Goal: Task Accomplishment & Management: Complete application form

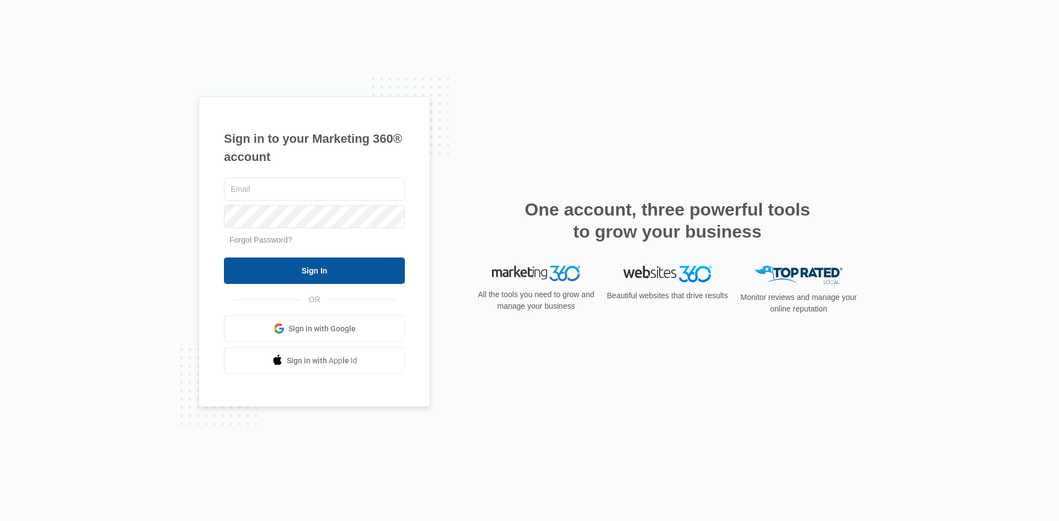
type input "[EMAIL_ADDRESS][DOMAIN_NAME]"
click at [345, 274] on input "Sign In" at bounding box center [314, 271] width 181 height 26
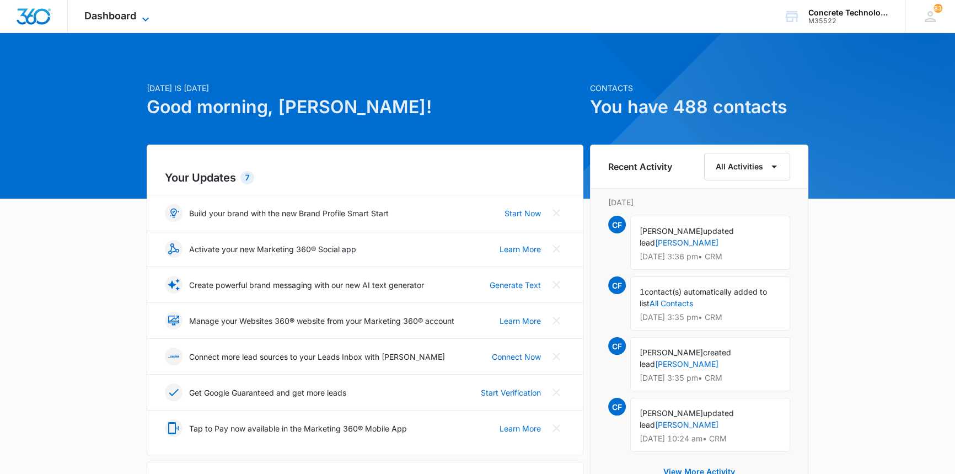
click at [117, 13] on span "Dashboard" at bounding box center [110, 16] width 52 height 12
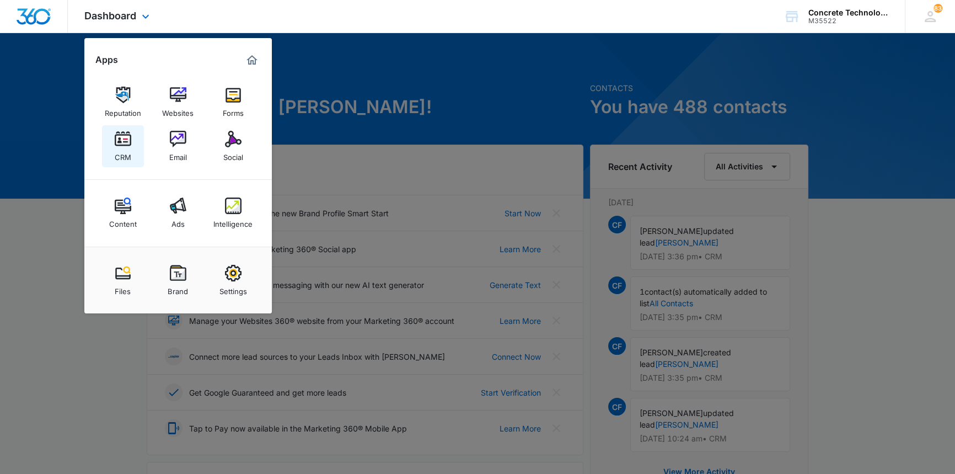
click at [119, 138] on img at bounding box center [123, 139] width 17 height 17
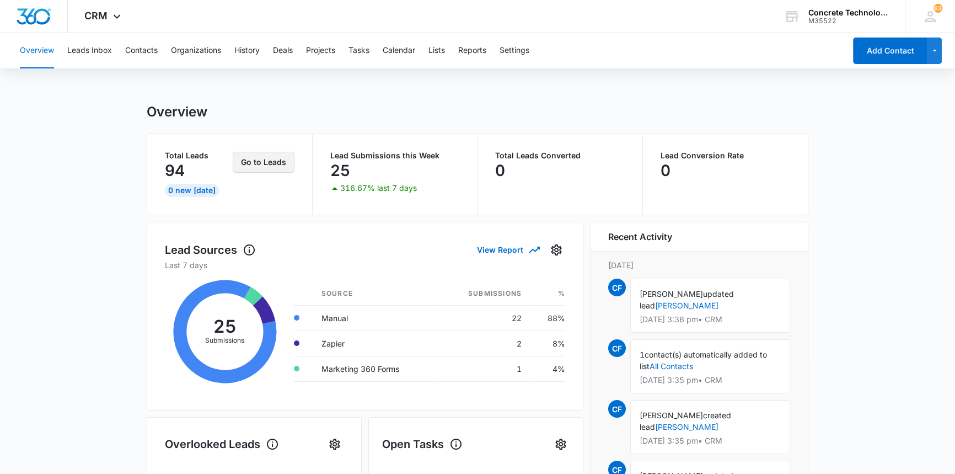
click at [256, 163] on button "Go to Leads" at bounding box center [264, 162] width 62 height 21
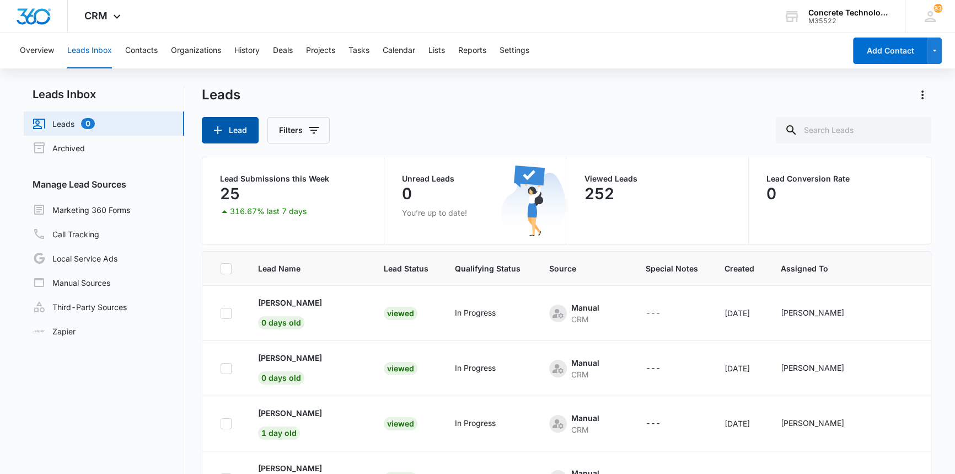
click at [237, 127] on button "Lead" at bounding box center [230, 130] width 57 height 26
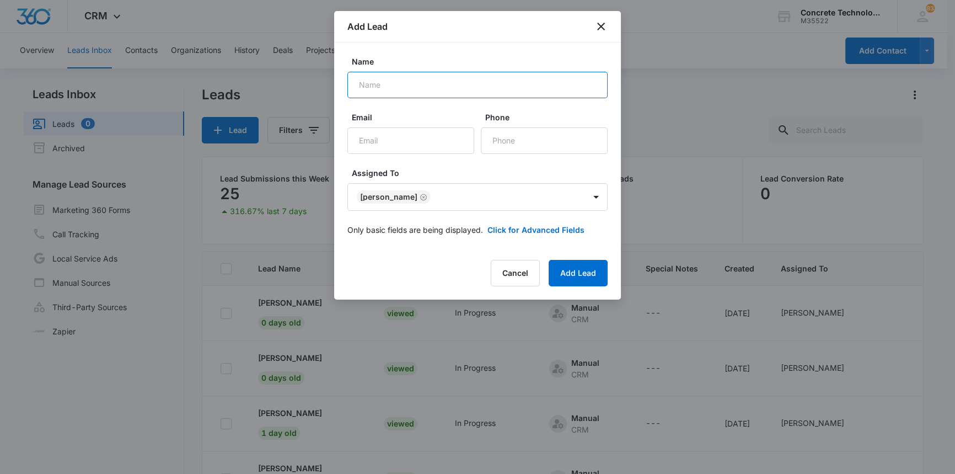
click at [364, 84] on input "Name" at bounding box center [477, 85] width 260 height 26
type input "d"
type input "Deon Gant"
click at [360, 139] on input "Email" at bounding box center [410, 140] width 127 height 26
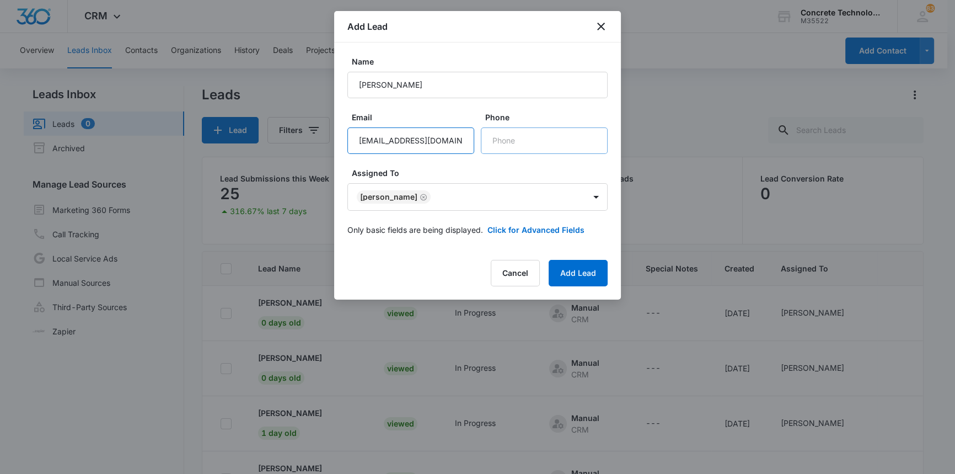
type input "deongant11@gmail.com"
click at [490, 143] on input "Phone" at bounding box center [544, 140] width 127 height 26
type input "(803) 842-0611"
click at [573, 266] on button "Add Lead" at bounding box center [578, 273] width 59 height 26
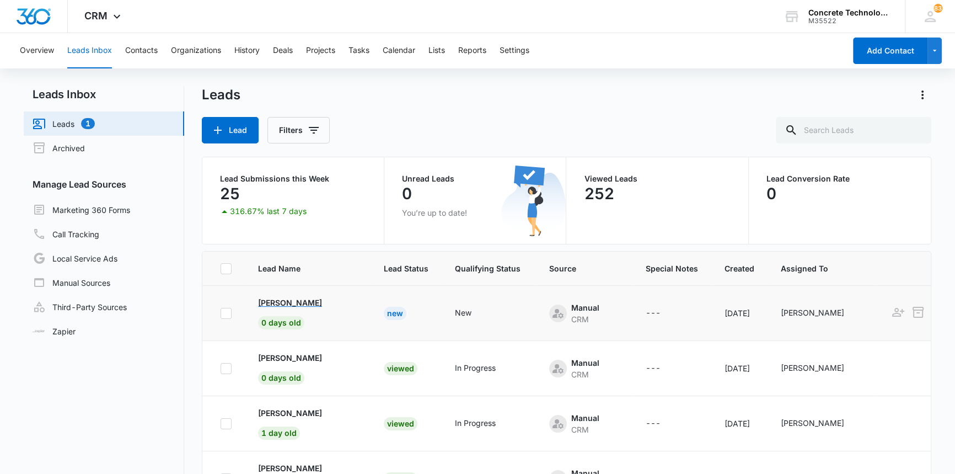
click at [286, 302] on p "Deon Gant" at bounding box center [290, 303] width 64 height 12
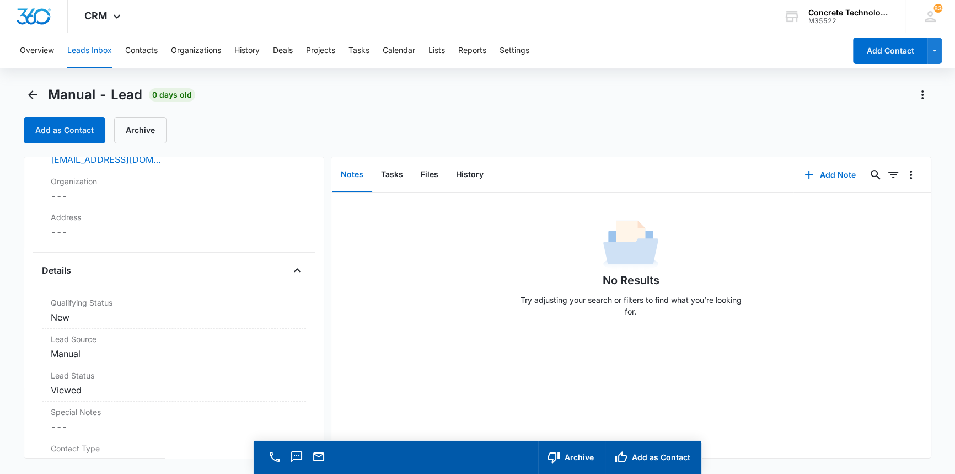
scroll to position [193, 0]
click at [63, 317] on dd "Cancel Save Changes New" at bounding box center [174, 314] width 246 height 13
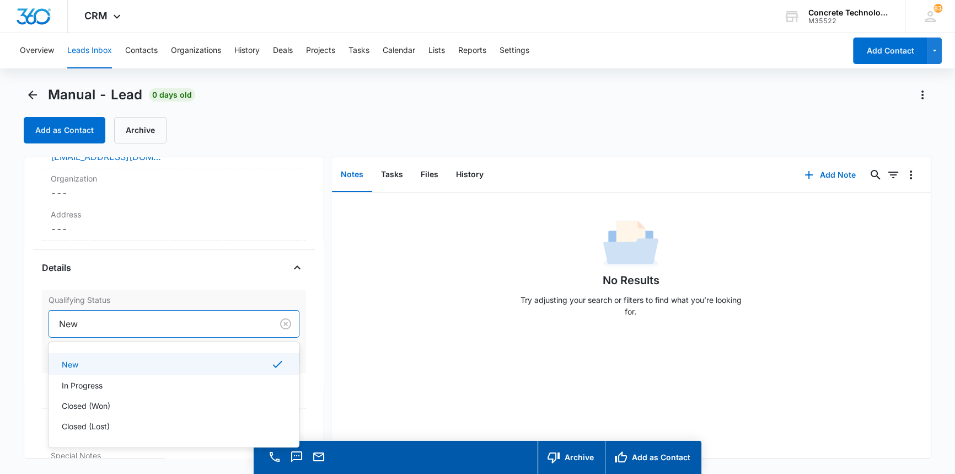
click at [63, 317] on div at bounding box center [158, 323] width 199 height 15
click at [83, 384] on p "In Progress" at bounding box center [82, 385] width 41 height 12
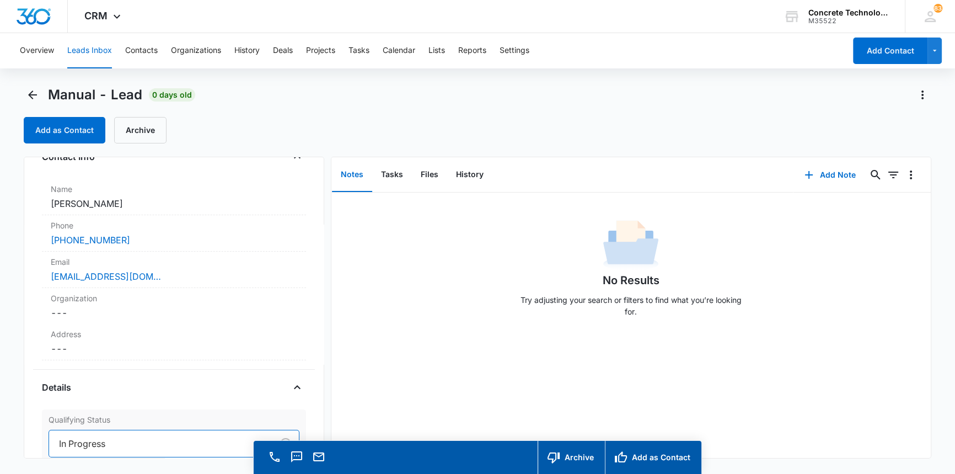
scroll to position [0, 0]
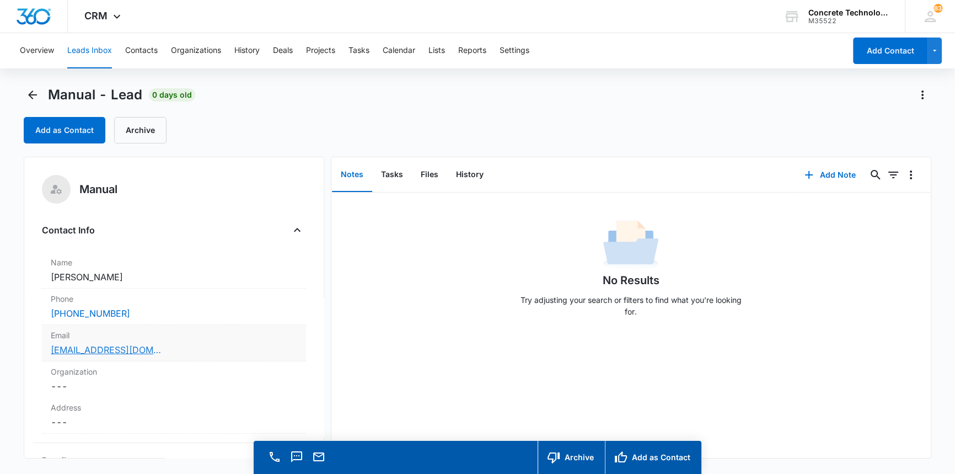
click at [140, 351] on link "deongant11@gmail.com" at bounding box center [106, 349] width 110 height 13
